Goal: Find specific page/section: Find specific page/section

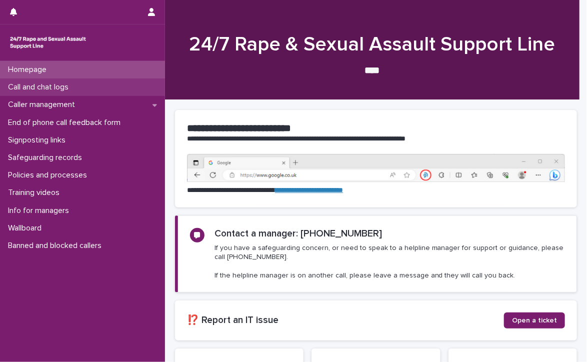
click at [62, 86] on p "Call and chat logs" at bounding box center [40, 86] width 72 height 9
